Goal: Transaction & Acquisition: Purchase product/service

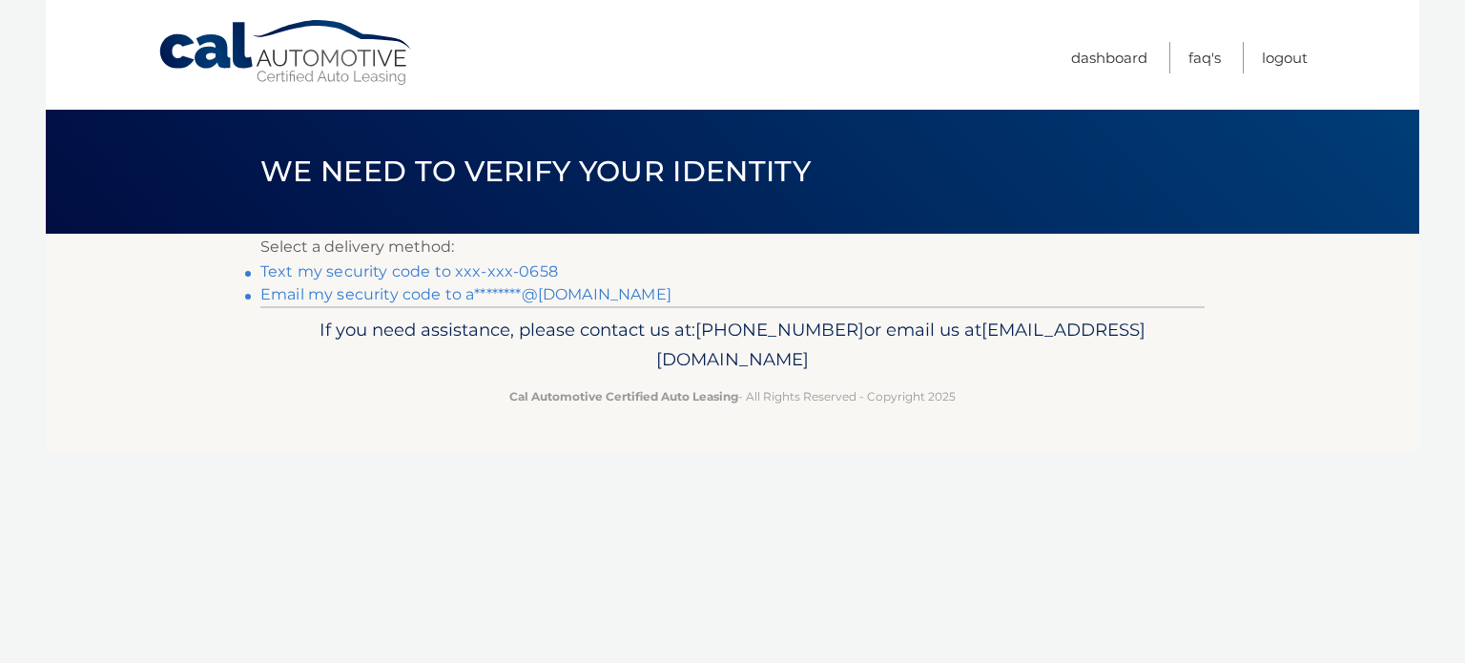
click at [524, 266] on link "Text my security code to xxx-xxx-0658" at bounding box center [409, 271] width 298 height 18
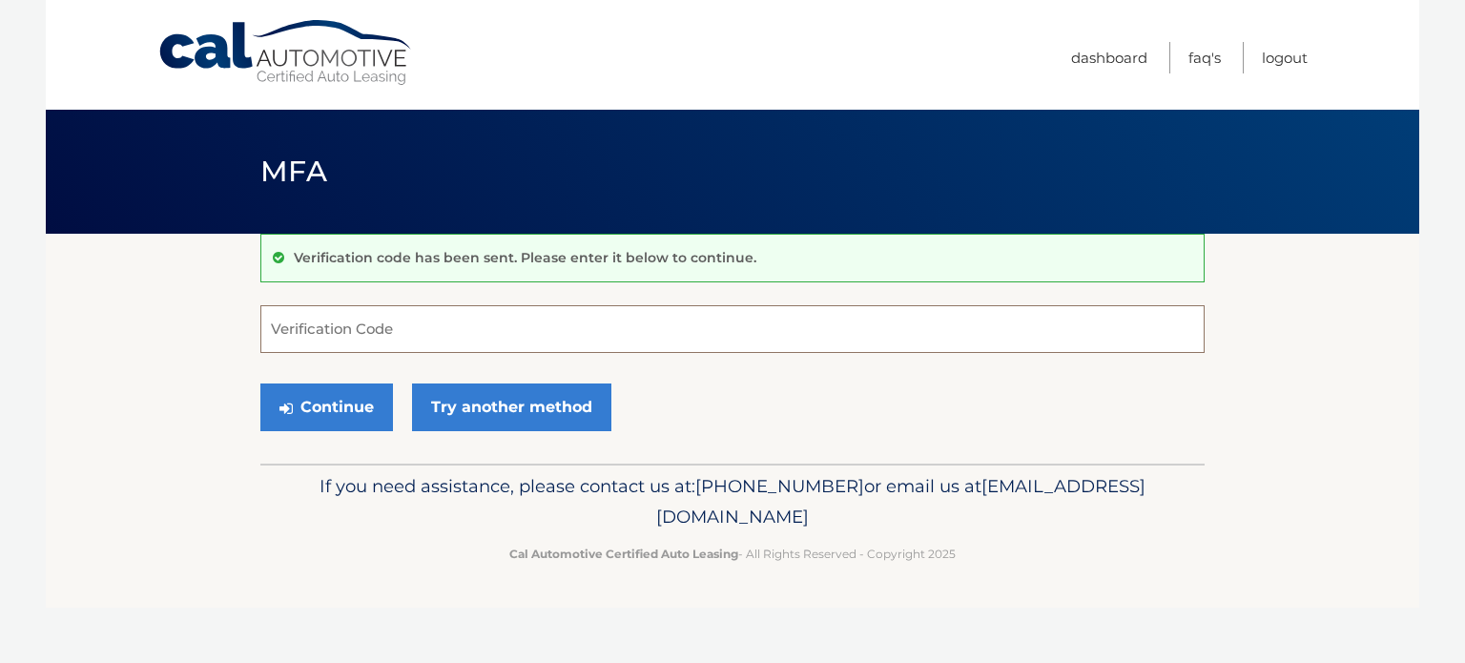
click at [431, 331] on input "Verification Code" at bounding box center [732, 329] width 944 height 48
click at [785, 462] on div "Verification code has been sent. Please enter it below to continue. Verificatio…" at bounding box center [732, 349] width 944 height 230
click at [397, 337] on input "Verification Code" at bounding box center [732, 329] width 944 height 48
type input "714131"
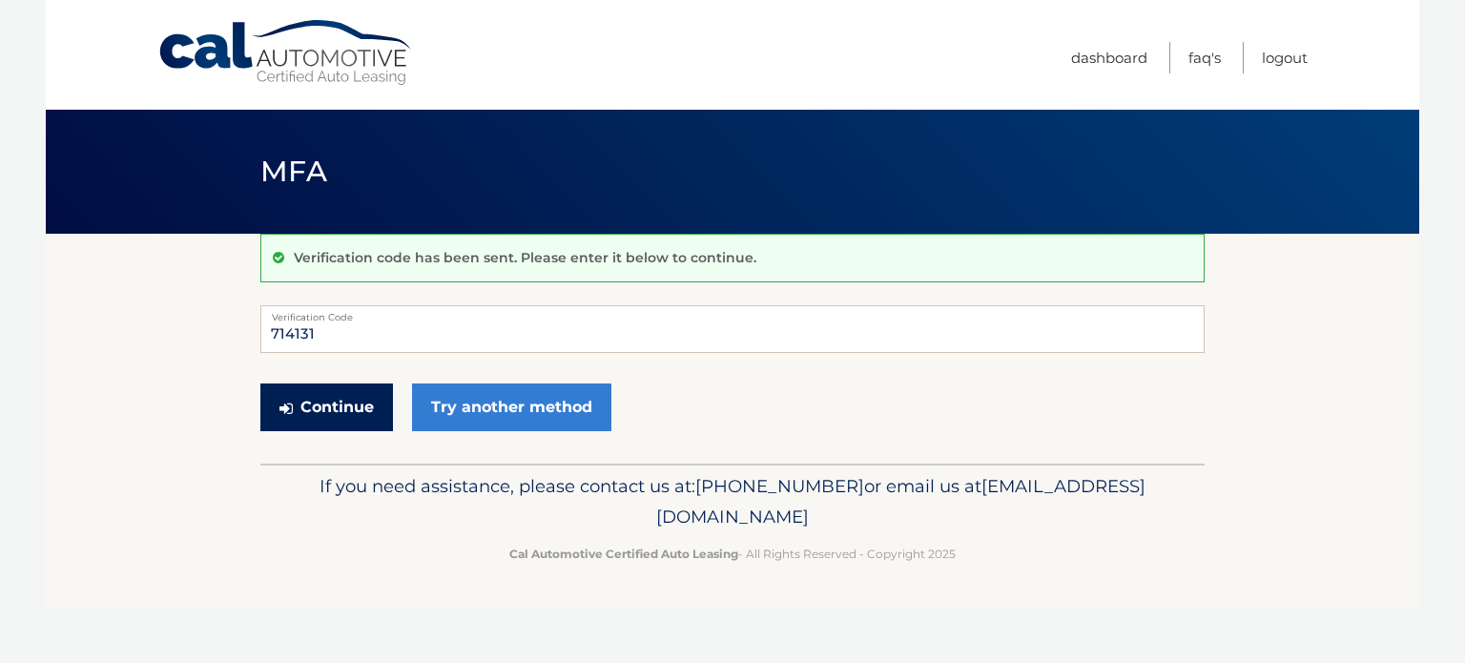
click at [317, 401] on button "Continue" at bounding box center [326, 407] width 133 height 48
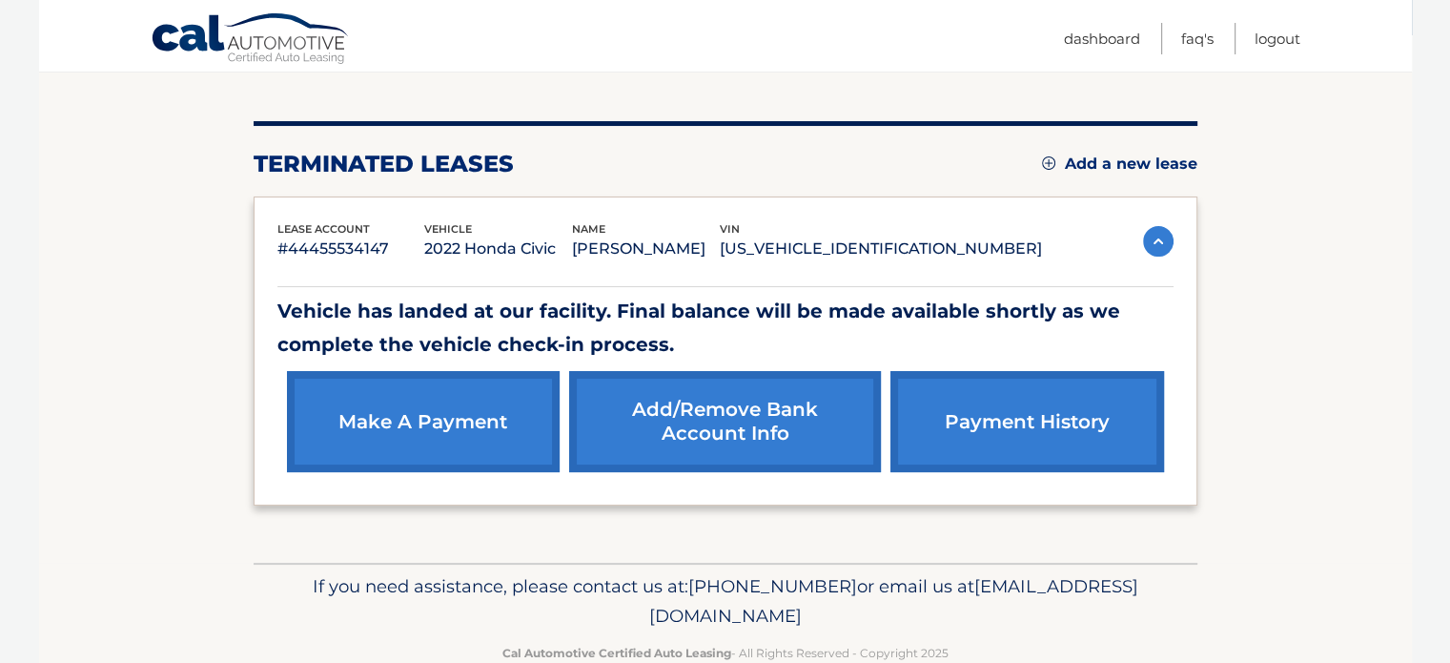
scroll to position [240, 0]
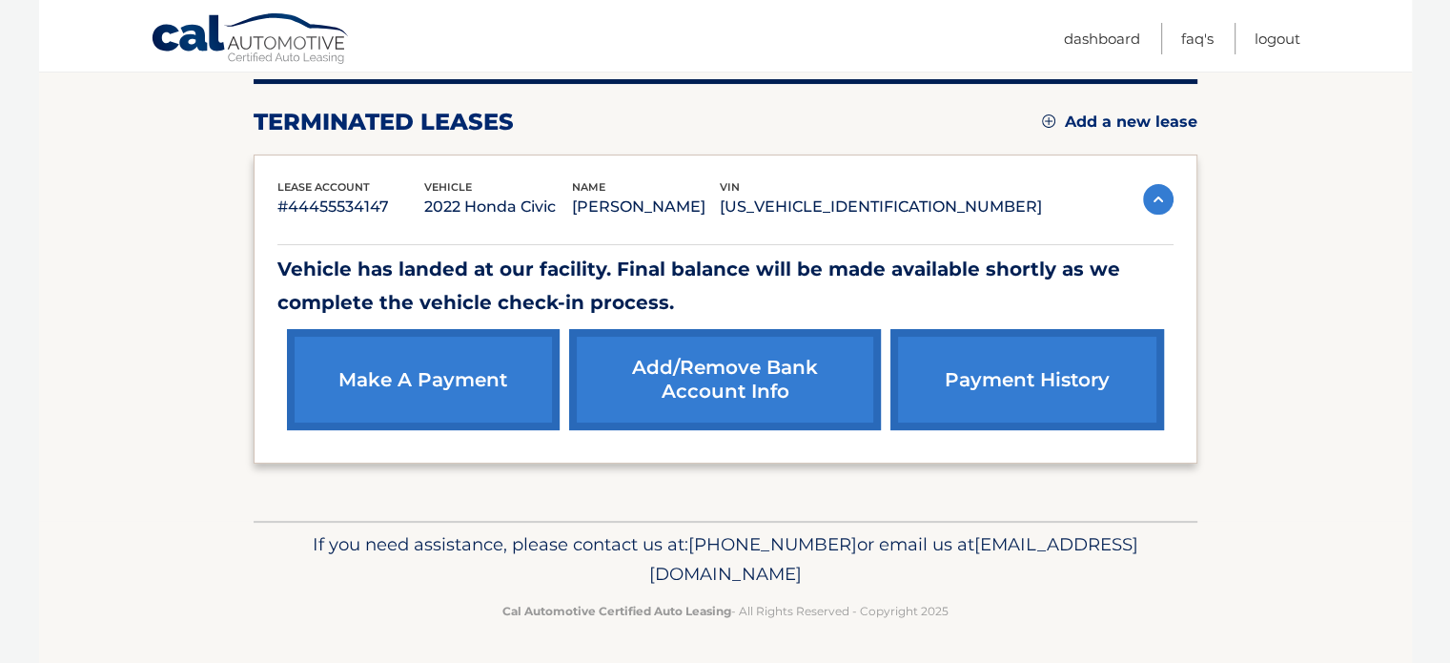
click at [490, 373] on link "make a payment" at bounding box center [423, 379] width 273 height 101
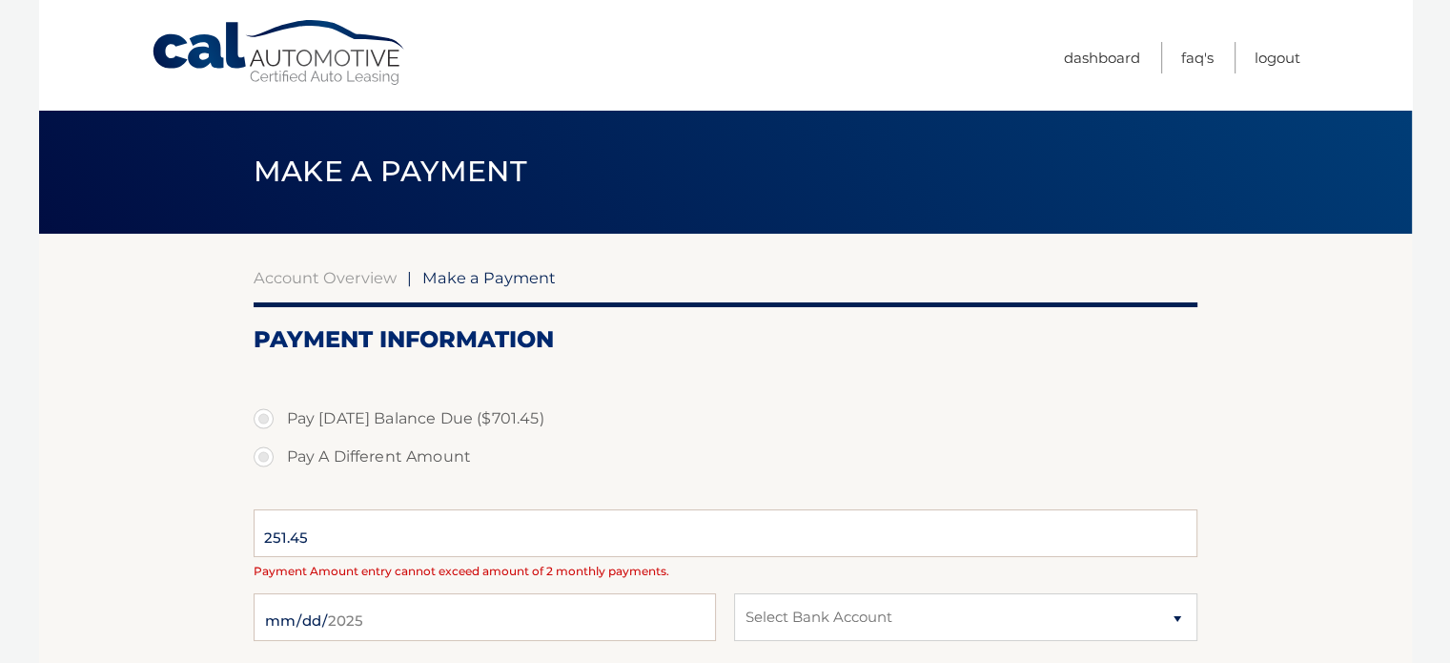
select select "NDVlYTdiYTctMTMwMy00NjBhLWFjMTYtMzdjZTUwNjE2MDQ0"
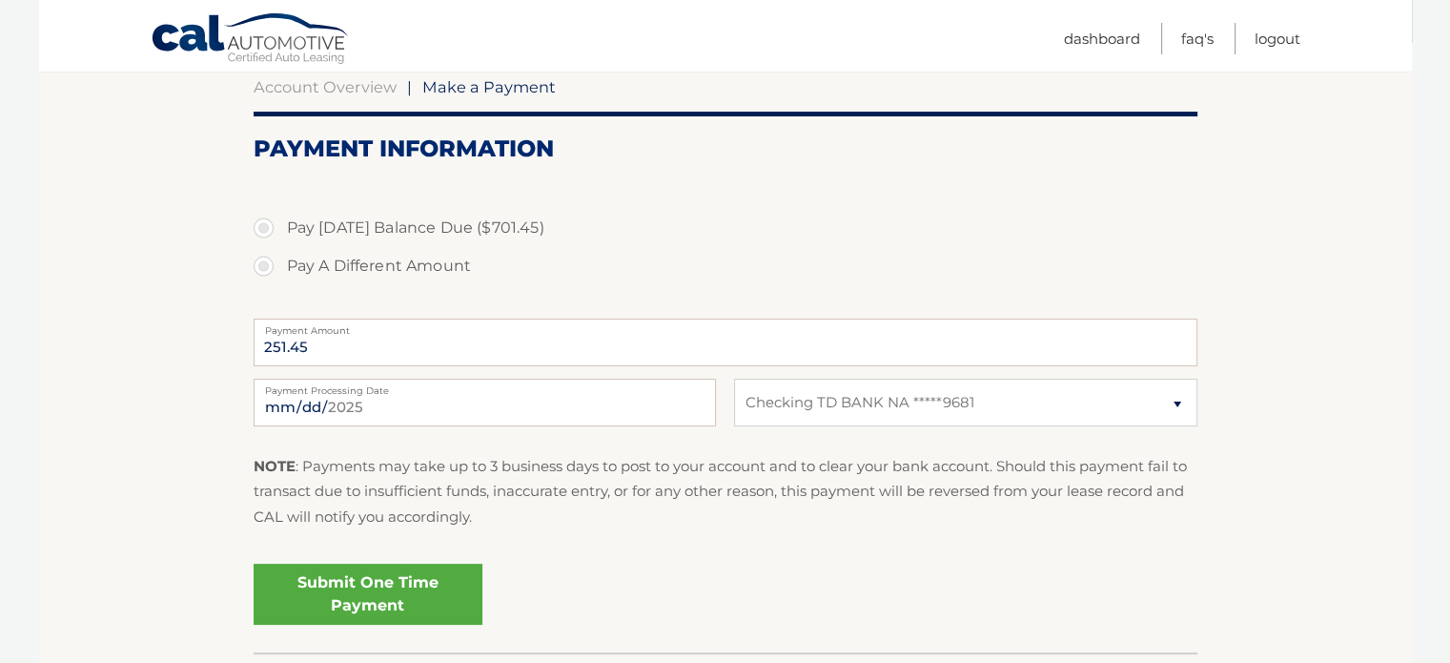
scroll to position [192, 0]
click at [382, 218] on label "Pay Today's Balance Due ($701.45)" at bounding box center [726, 227] width 944 height 38
click at [280, 218] on input "Pay Today's Balance Due ($701.45)" at bounding box center [270, 223] width 19 height 31
radio input "true"
type input "701.45"
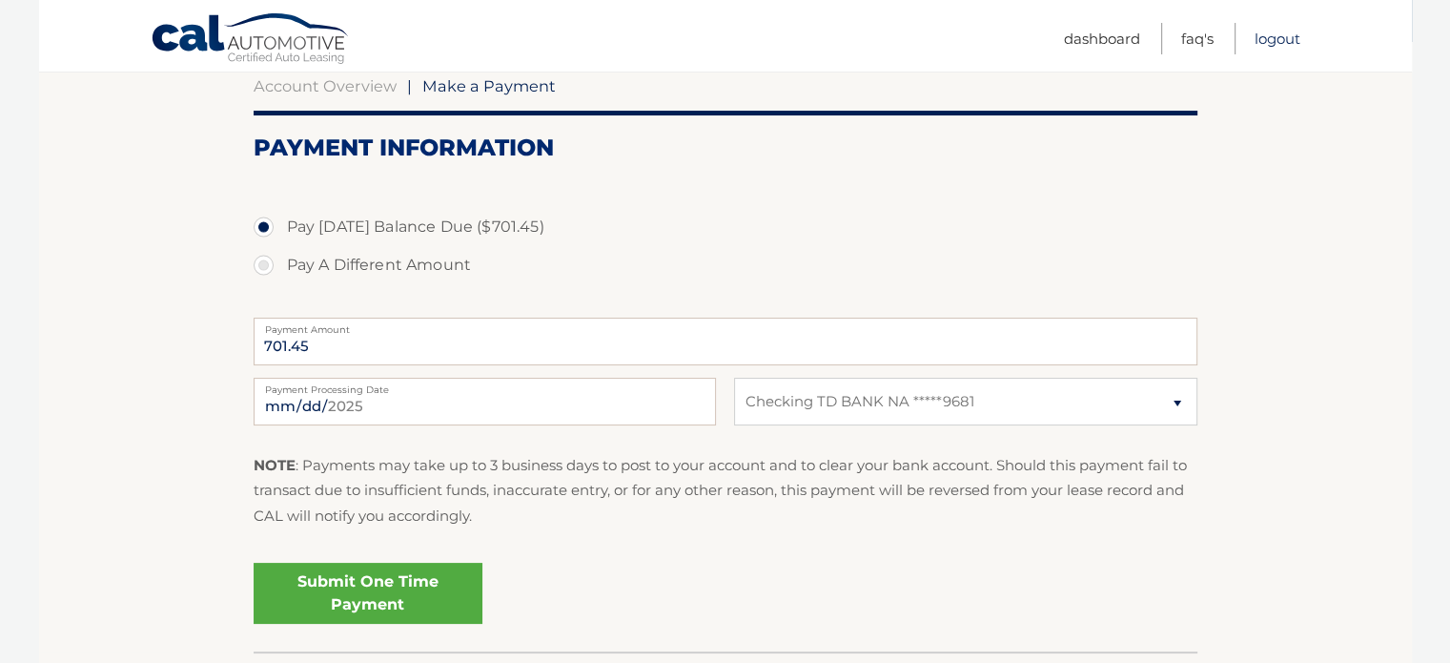
click at [1273, 43] on link "Logout" at bounding box center [1278, 38] width 46 height 31
